Goal: Task Accomplishment & Management: Manage account settings

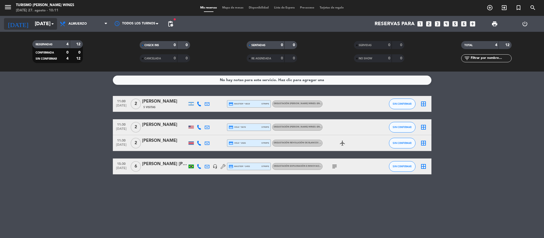
click at [53, 25] on icon "arrow_drop_down" at bounding box center [52, 24] width 6 height 6
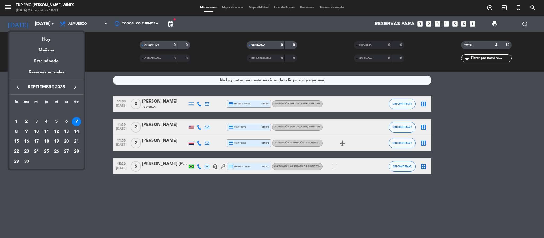
click at [17, 87] on icon "keyboard_arrow_left" at bounding box center [18, 87] width 6 height 6
click at [67, 150] on div "30" at bounding box center [66, 151] width 9 height 9
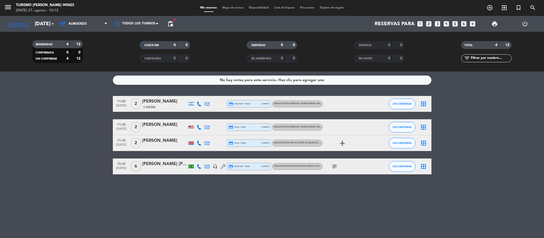
type input "sáb. 30 ago."
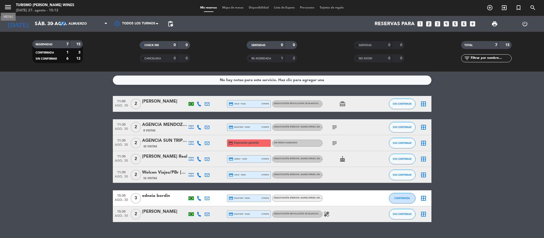
click at [7, 3] on icon "menu" at bounding box center [8, 7] width 8 height 8
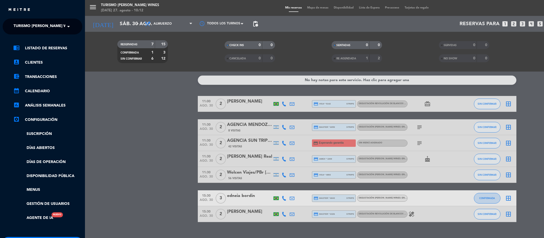
click at [62, 33] on ng-select "× Turismo [PERSON_NAME] Wines ×" at bounding box center [43, 27] width 80 height 16
click at [66, 30] on span at bounding box center [69, 26] width 9 height 11
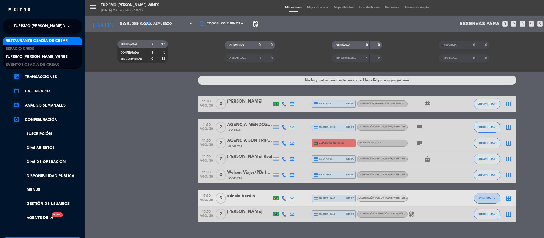
click at [57, 41] on span "Restaurante Osadía de Crear" at bounding box center [37, 41] width 62 height 6
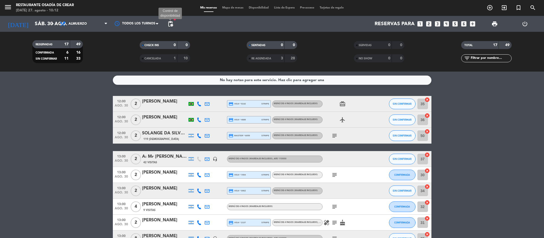
click at [171, 23] on span "pending_actions" at bounding box center [170, 24] width 6 height 6
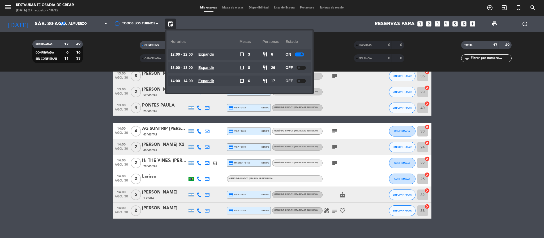
scroll to position [163, 0]
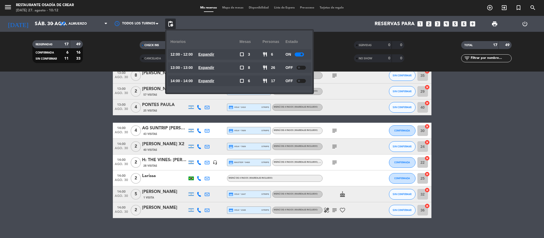
click at [302, 54] on span at bounding box center [301, 54] width 2 height 2
click at [29, 155] on bookings-row "12:00 [DATE] 2 [PERSON_NAME] credit_card visa * 5142 stripe MENÚ DE 4 PASOS (Ma…" at bounding box center [272, 75] width 544 height 285
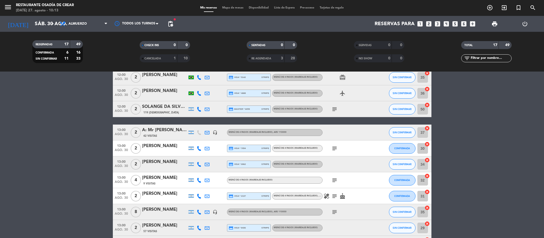
scroll to position [0, 0]
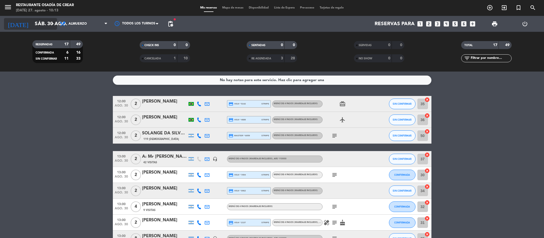
click at [48, 23] on input "sáb. 30 ago." at bounding box center [64, 23] width 64 height 11
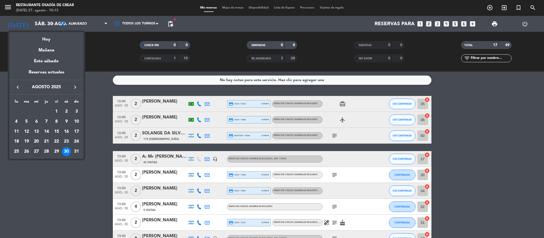
click at [98, 24] on div at bounding box center [272, 119] width 544 height 238
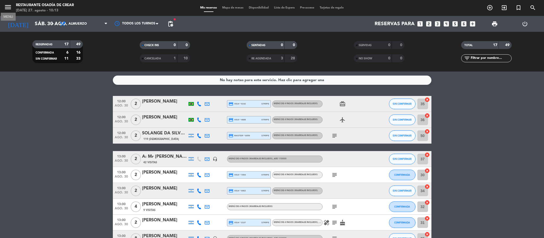
click at [7, 6] on icon "menu" at bounding box center [8, 7] width 8 height 8
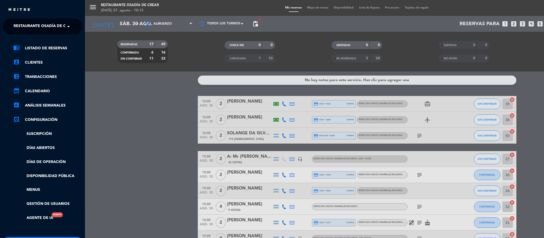
click at [134, 92] on div "menu Restaurante Osadía de Crear [DATE] 27. agosto - 10:13 Mis reservas Mapa de…" at bounding box center [357, 119] width 544 height 238
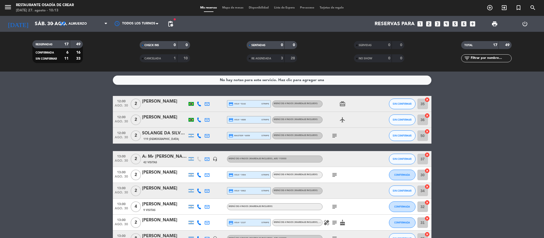
click at [65, 114] on bookings-row "12:00 [DATE] 2 [PERSON_NAME] credit_card visa * 5142 stripe MENÚ DE 4 PASOS (Ma…" at bounding box center [272, 238] width 544 height 285
click at [36, 112] on bookings-row "12:00 [DATE] 2 [PERSON_NAME] credit_card visa * 5142 stripe MENÚ DE 4 PASOS (Ma…" at bounding box center [272, 238] width 544 height 285
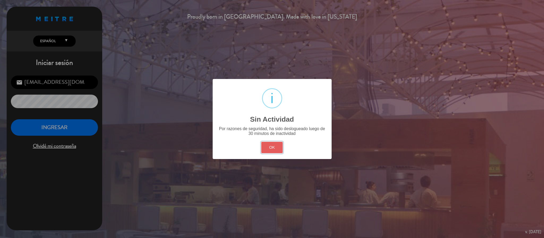
click at [268, 151] on button "OK" at bounding box center [271, 147] width 21 height 11
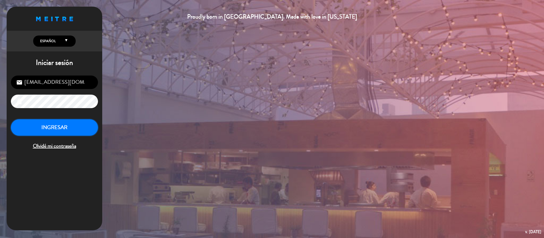
click at [49, 130] on button "INGRESAR" at bounding box center [54, 127] width 87 height 17
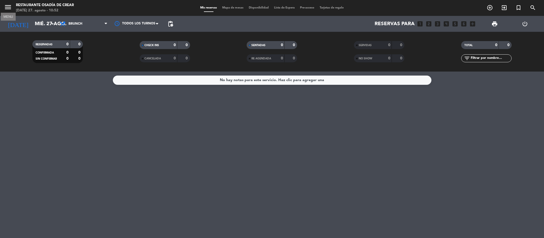
click at [7, 8] on icon "menu" at bounding box center [8, 7] width 8 height 8
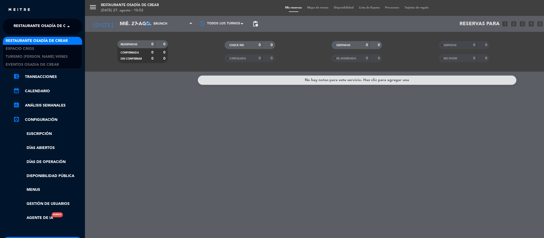
click at [68, 27] on span at bounding box center [69, 26] width 9 height 11
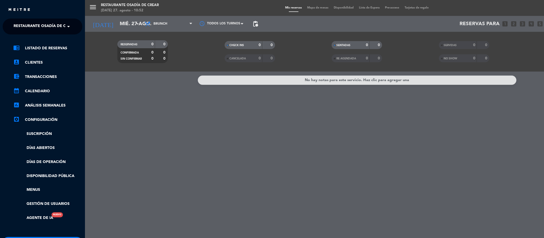
click at [137, 25] on div "menu Restaurante Osadía de Crear [DATE] 27. agosto - 10:52 Mis reservas Mapa de…" at bounding box center [357, 119] width 544 height 238
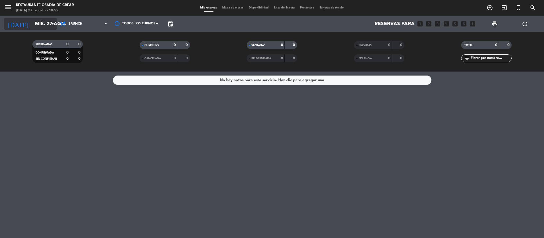
click at [37, 19] on input "mié. 27 ago." at bounding box center [64, 23] width 64 height 11
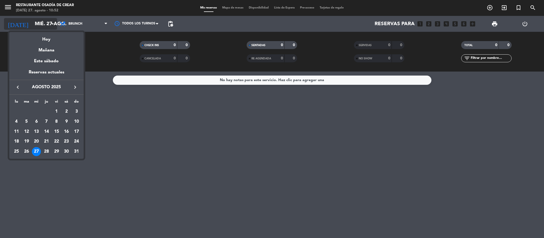
click at [37, 19] on div at bounding box center [272, 119] width 544 height 238
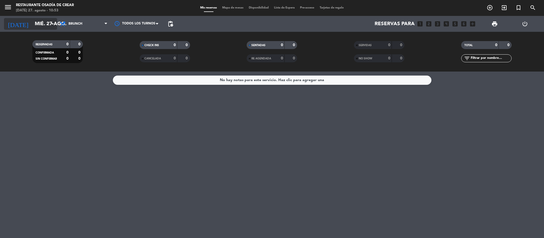
click at [38, 22] on input "mié. 27 ago." at bounding box center [64, 23] width 64 height 11
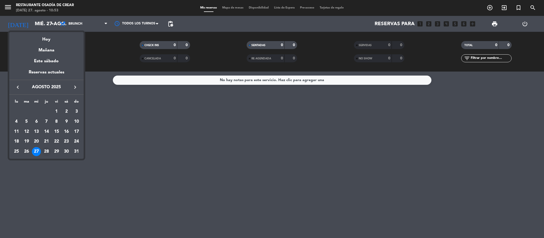
click at [45, 149] on div "28" at bounding box center [46, 151] width 9 height 9
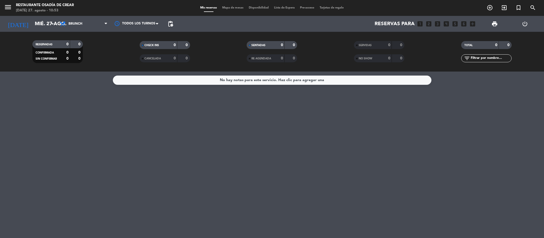
type input "jue. 28 ago."
click at [101, 22] on span "Brunch" at bounding box center [83, 24] width 53 height 12
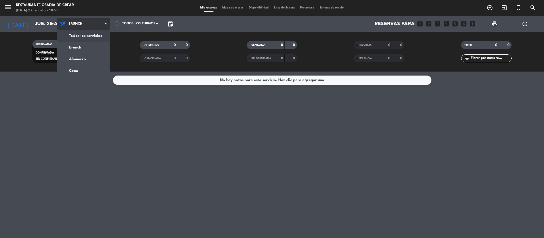
click at [91, 36] on div "menu Restaurante Osadía de Crear [DATE] 27. agosto - 10:53 Mis reservas Mapa de…" at bounding box center [272, 36] width 544 height 72
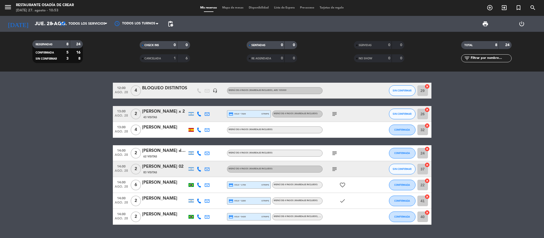
scroll to position [13, 0]
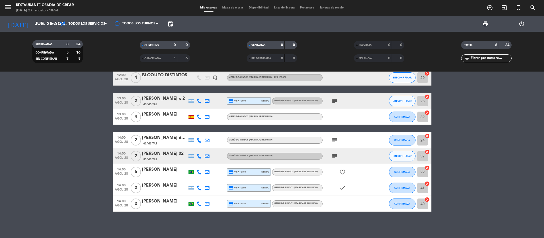
click at [41, 163] on bookings-row "12:00 [DATE] 4 BLOQUEO DISTINTOS headset_mic MENÚ DE 4 PASOS (Maridaje incluido…" at bounding box center [272, 141] width 544 height 142
